Goal: Transaction & Acquisition: Book appointment/travel/reservation

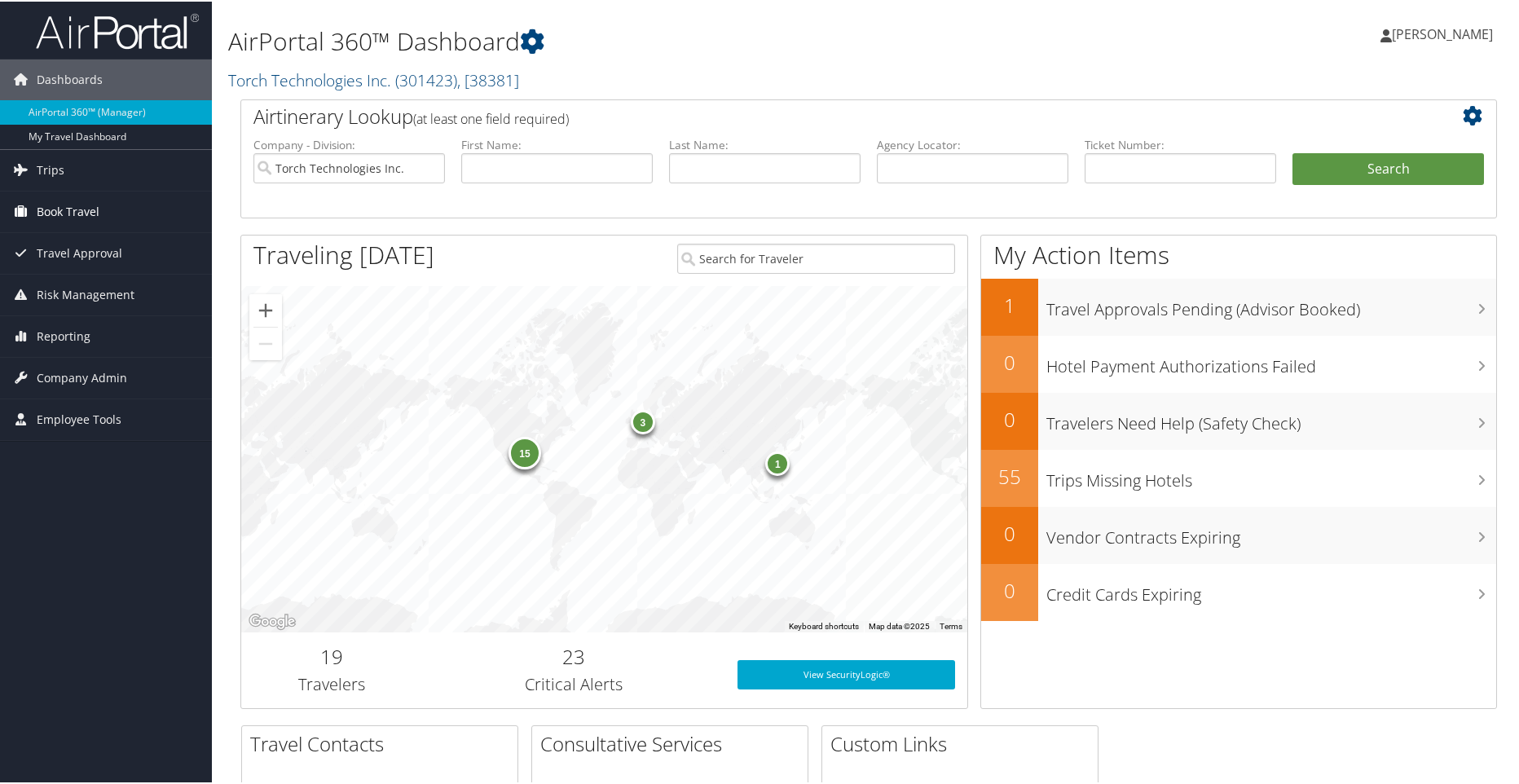
click at [66, 210] on span "Book Travel" at bounding box center [68, 210] width 63 height 41
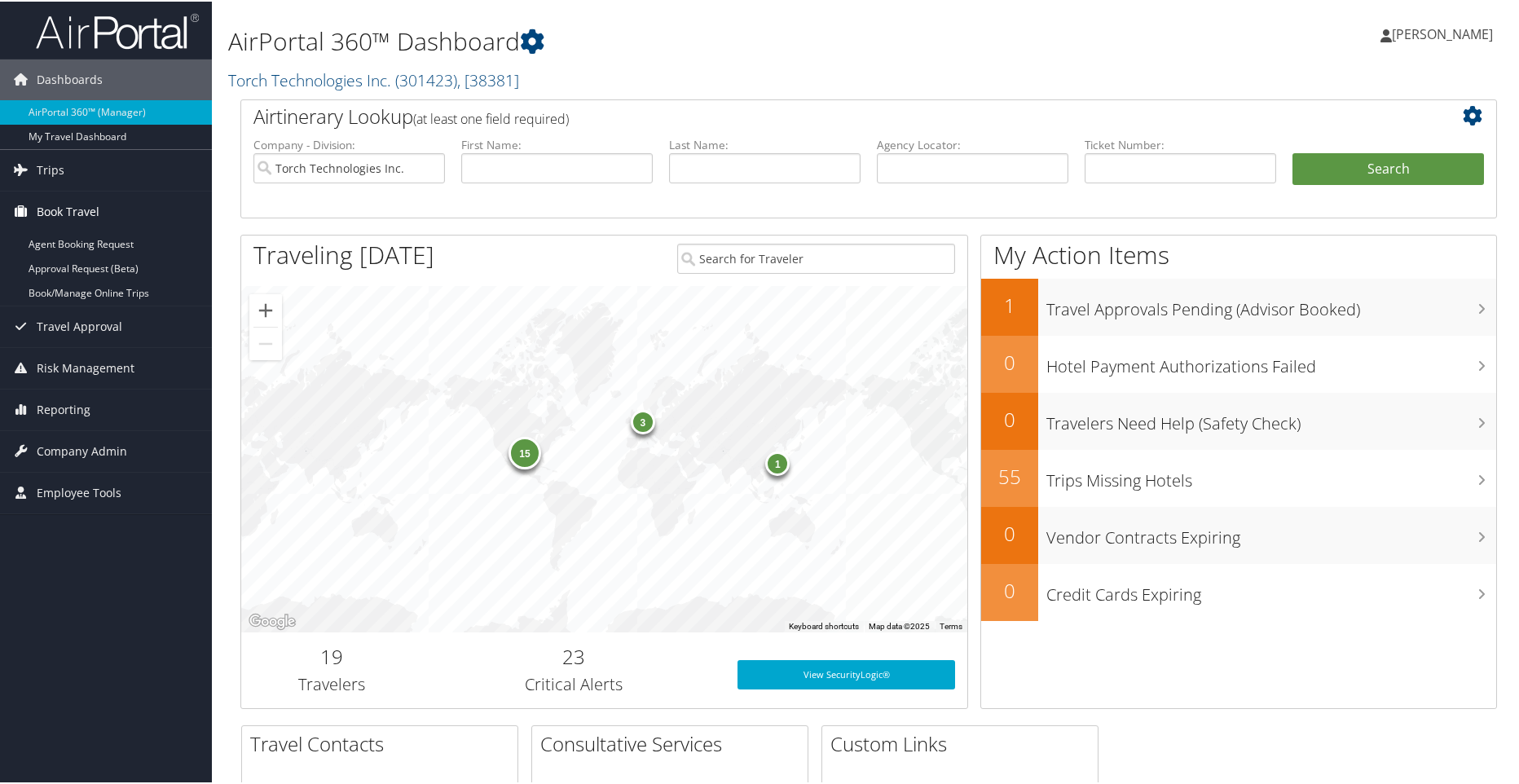
click at [68, 207] on span "Book Travel" at bounding box center [68, 210] width 63 height 41
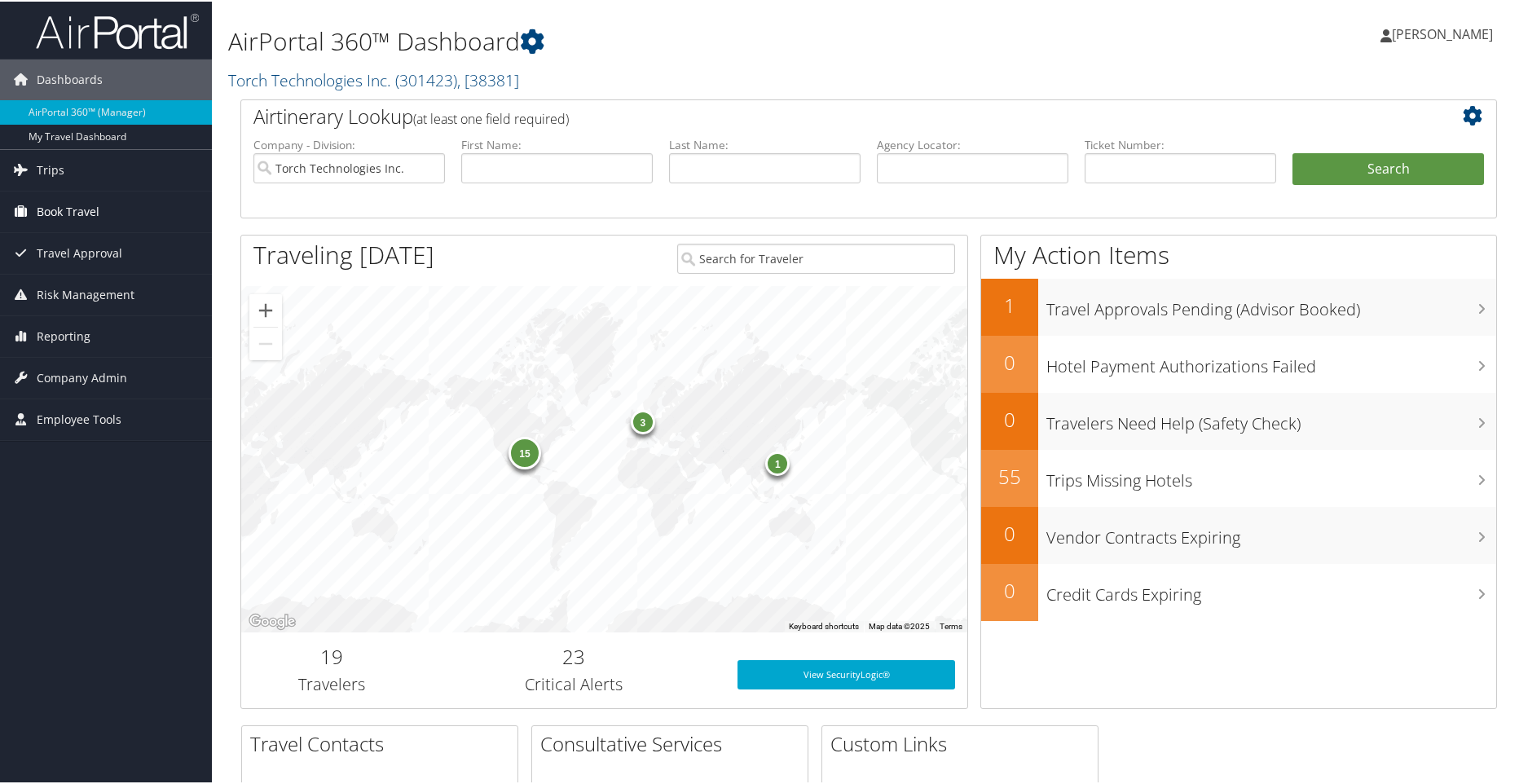
click at [84, 212] on span "Book Travel" at bounding box center [68, 210] width 63 height 41
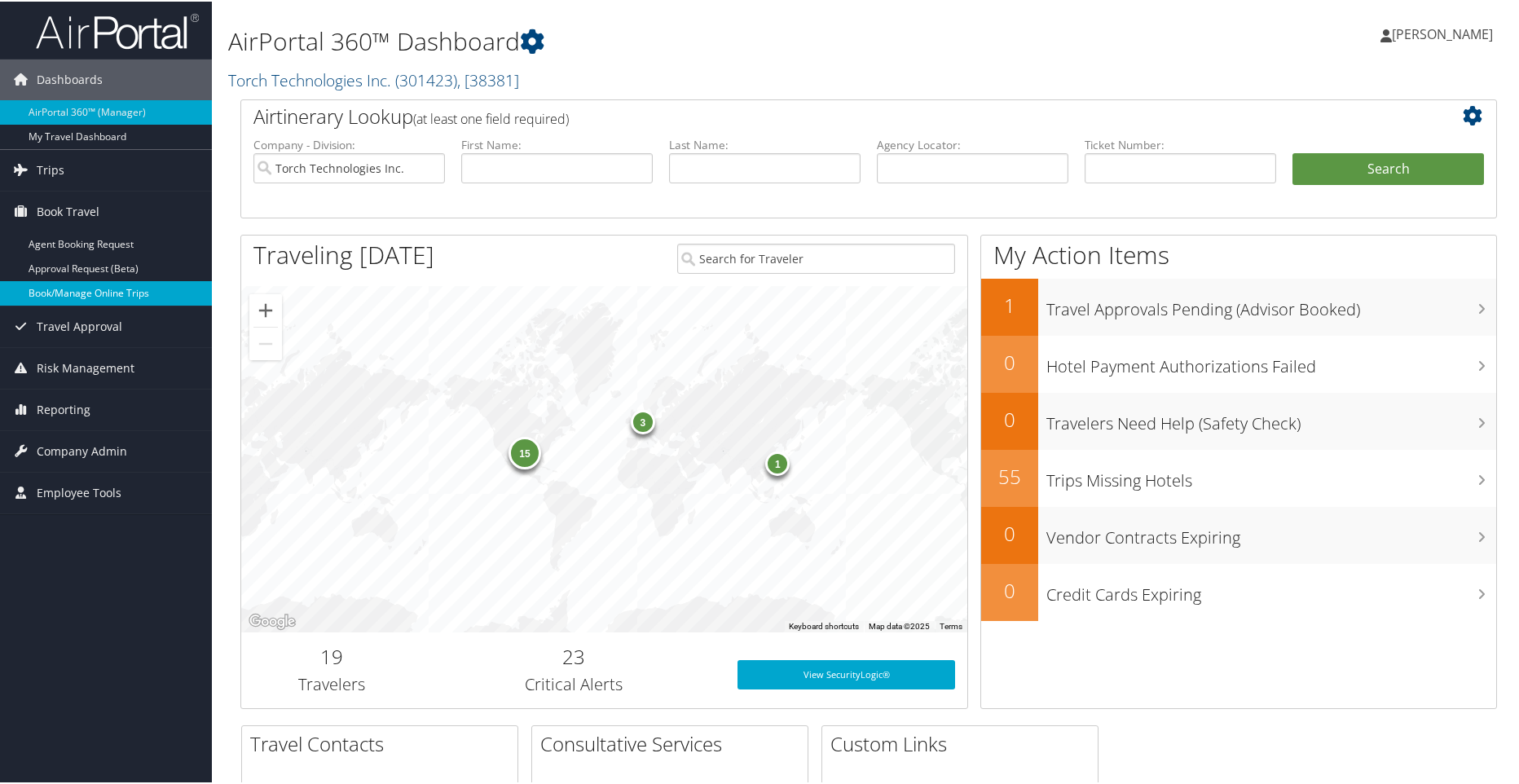
click at [68, 295] on link "Book/Manage Online Trips" at bounding box center [106, 291] width 212 height 25
